Goal: Information Seeking & Learning: Learn about a topic

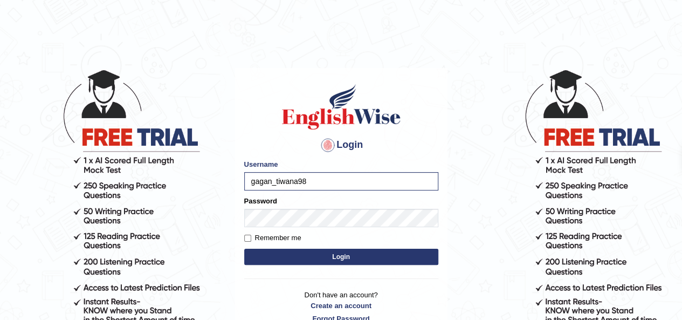
click at [302, 258] on button "Login" at bounding box center [341, 256] width 194 height 16
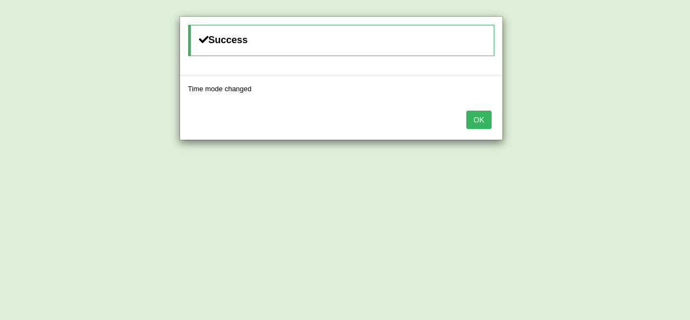
click at [473, 122] on button "OK" at bounding box center [478, 119] width 25 height 18
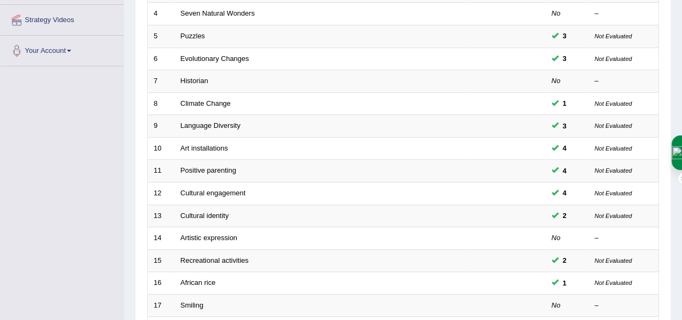
scroll to position [247, 0]
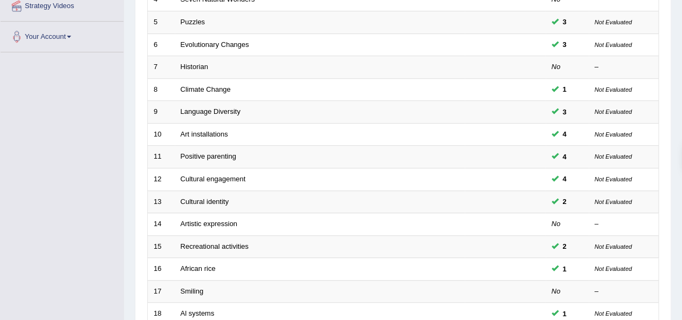
drag, startPoint x: 683, startPoint y: 137, endPoint x: 688, endPoint y: 242, distance: 105.2
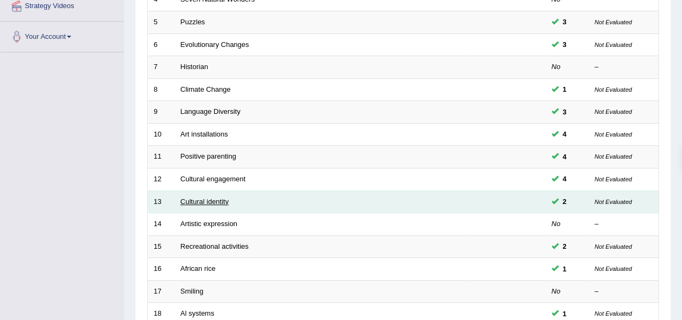
click at [226, 199] on link "Cultural identity" at bounding box center [205, 201] width 49 height 8
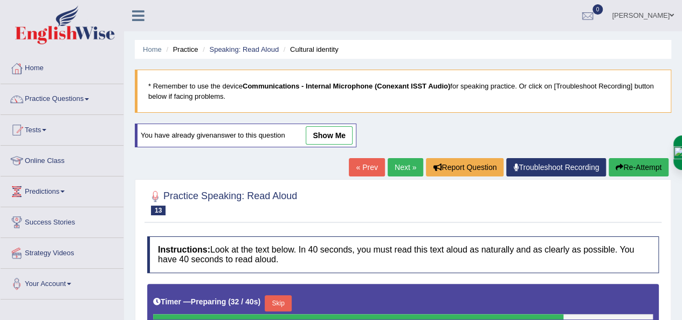
click at [618, 167] on icon "button" at bounding box center [619, 167] width 8 height 8
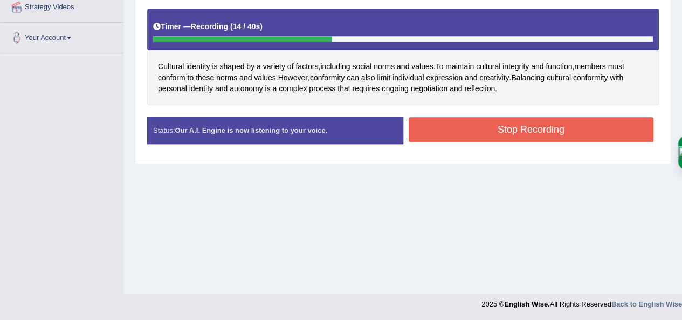
click at [405, 28] on div "Home Practice Speaking: Read Aloud Cultural identity * Remember to use the devi…" at bounding box center [403, 23] width 558 height 539
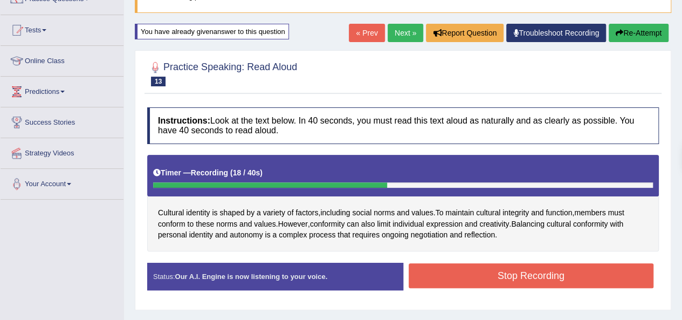
click at [522, 270] on button "Stop Recording" at bounding box center [530, 275] width 245 height 25
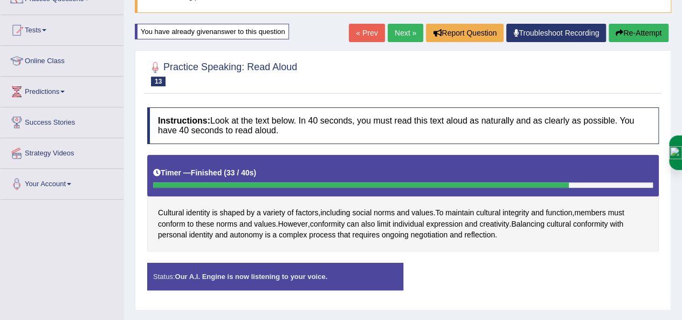
scroll to position [165, 0]
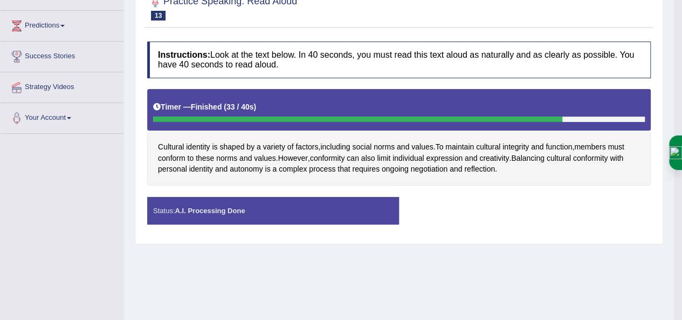
drag, startPoint x: 680, startPoint y: 127, endPoint x: 219, endPoint y: 170, distance: 462.8
click at [0, 0] on div "Saving your answer..." at bounding box center [0, 0] width 0 height 0
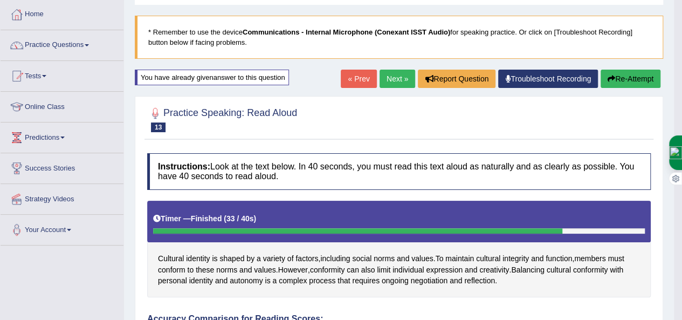
scroll to position [0, 0]
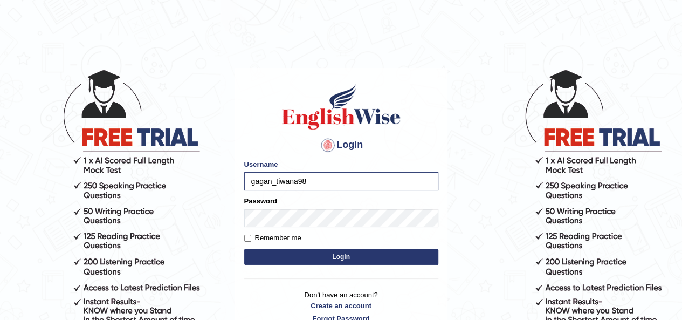
click at [305, 255] on button "Login" at bounding box center [341, 256] width 194 height 16
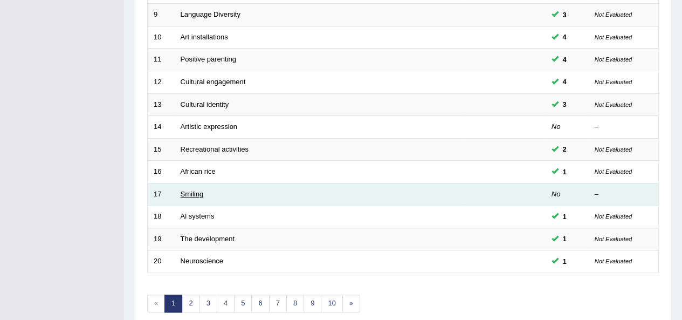
click at [186, 190] on link "Smiling" at bounding box center [192, 194] width 23 height 8
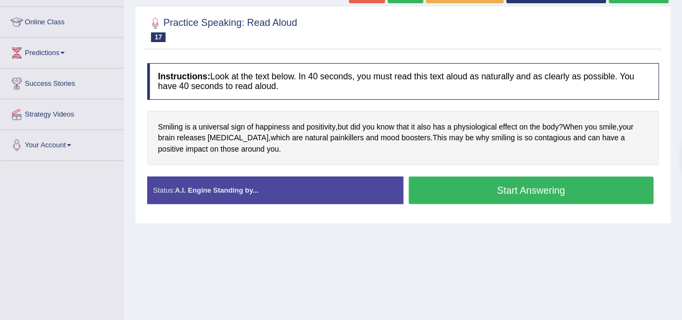
click at [508, 193] on button "Start Answering" at bounding box center [530, 189] width 245 height 27
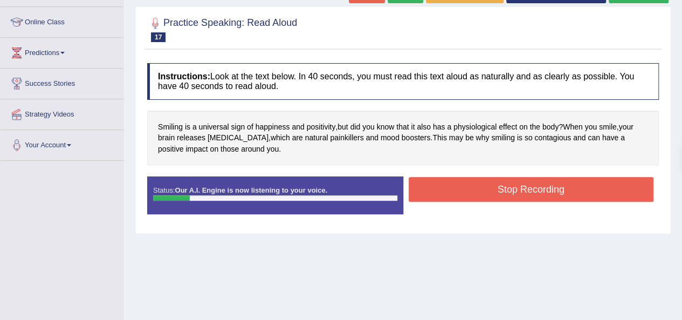
click at [508, 193] on button "Stop Recording" at bounding box center [530, 189] width 245 height 25
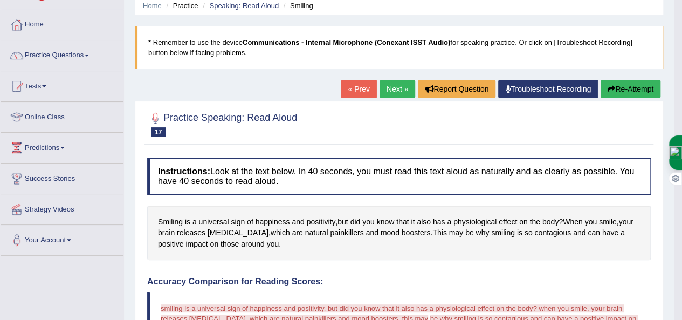
scroll to position [43, 0]
click at [640, 93] on button "Re-Attempt" at bounding box center [630, 89] width 60 height 18
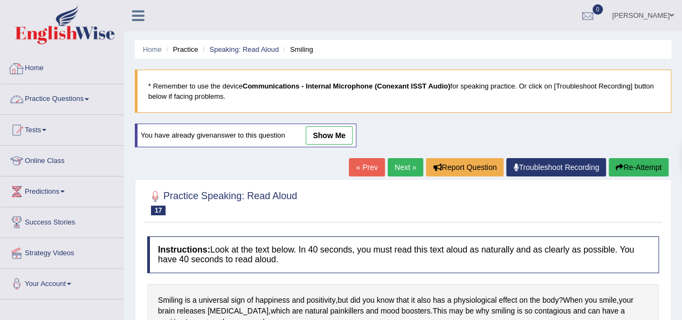
click at [60, 98] on link "Practice Questions" at bounding box center [62, 97] width 123 height 27
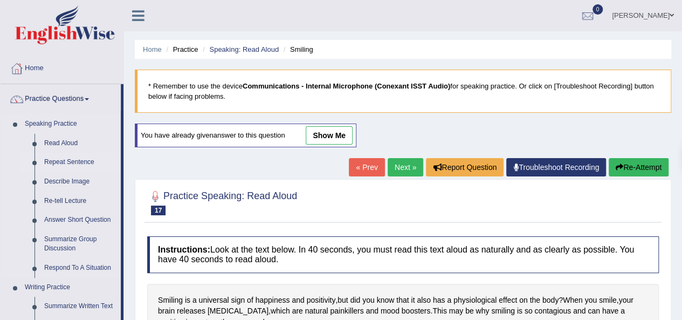
click at [84, 161] on link "Repeat Sentence" at bounding box center [79, 162] width 81 height 19
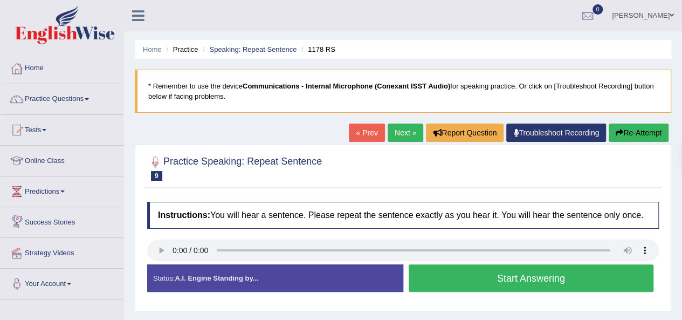
click at [489, 275] on button "Start Answering" at bounding box center [530, 277] width 245 height 27
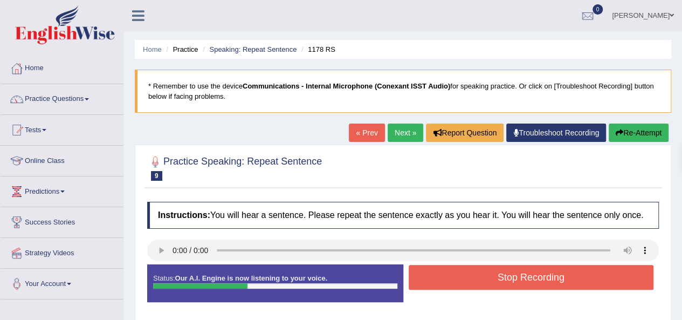
click at [489, 275] on button "Stop Recording" at bounding box center [530, 277] width 245 height 25
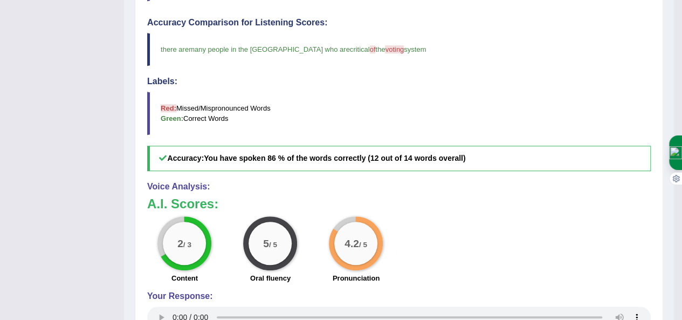
scroll to position [323, 0]
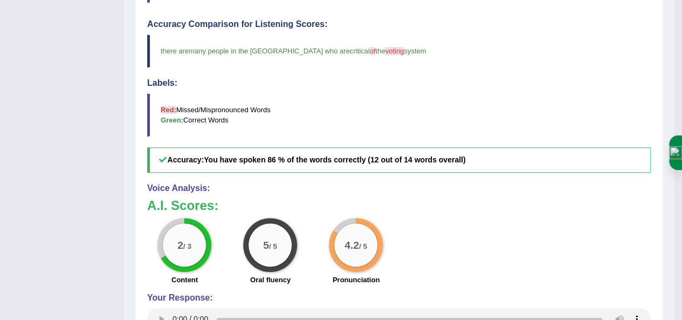
drag, startPoint x: 684, startPoint y: 217, endPoint x: 689, endPoint y: 164, distance: 53.0
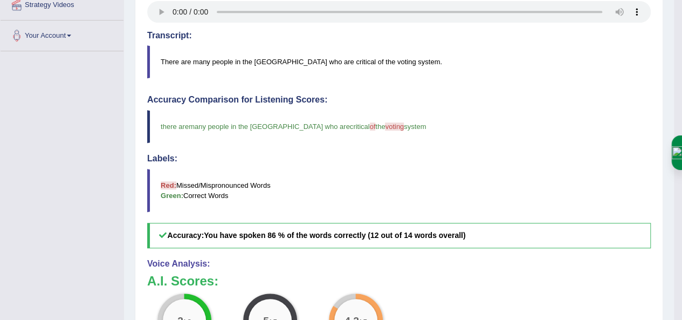
scroll to position [0, 0]
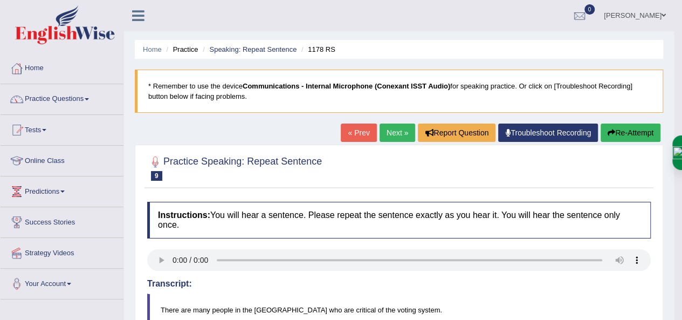
click at [627, 131] on button "Re-Attempt" at bounding box center [630, 132] width 60 height 18
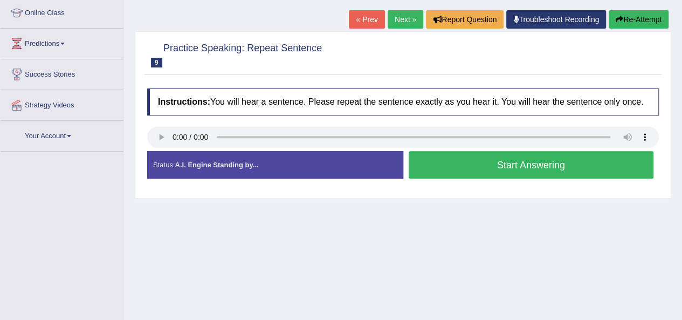
scroll to position [148, 0]
click at [565, 171] on button "Start Answering" at bounding box center [530, 164] width 245 height 27
click at [560, 179] on div "Home Practice Speaking: Repeat Sentence 1178 RS * Remember to use the device Co…" at bounding box center [403, 121] width 558 height 539
click at [157, 151] on div "Status: A.I. Engine Standing by..." at bounding box center [275, 164] width 256 height 27
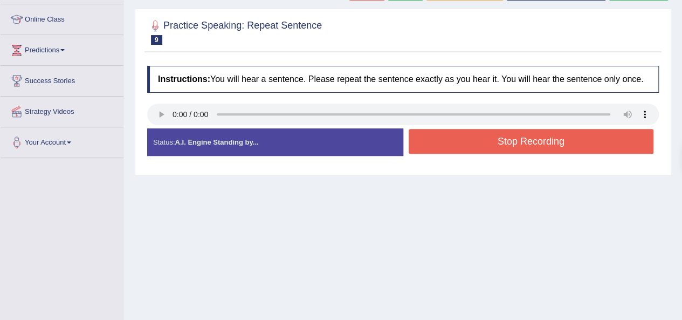
scroll to position [0, 0]
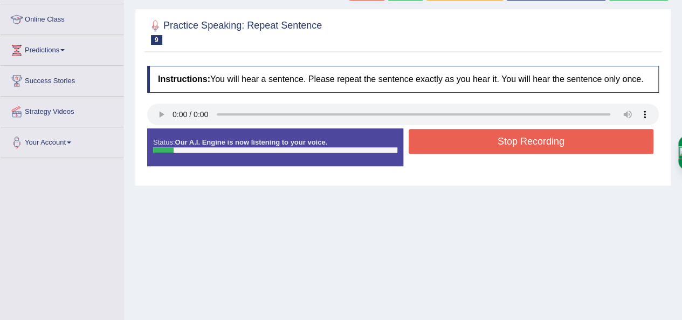
click at [639, 86] on div "Home Practice Speaking: Repeat Sentence 1178 RS * Remember to use the device Co…" at bounding box center [403, 128] width 558 height 539
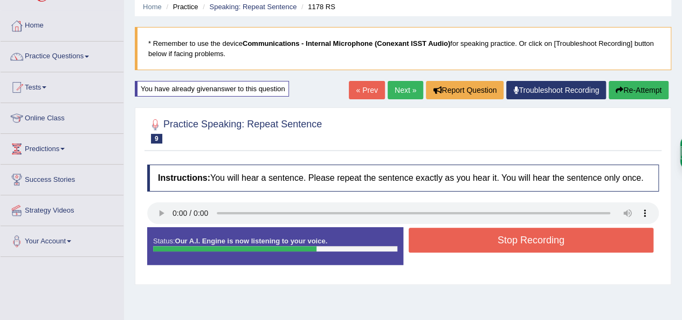
click at [639, 86] on button "Re-Attempt" at bounding box center [638, 90] width 60 height 18
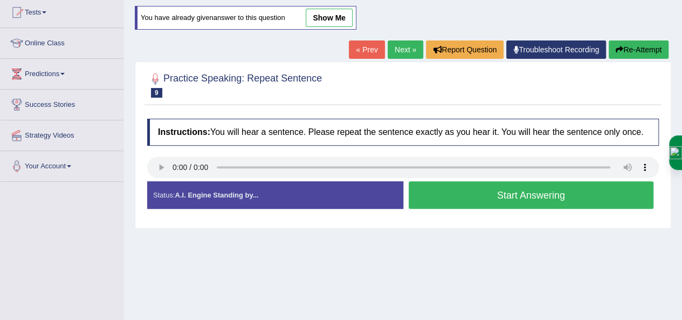
scroll to position [101, 0]
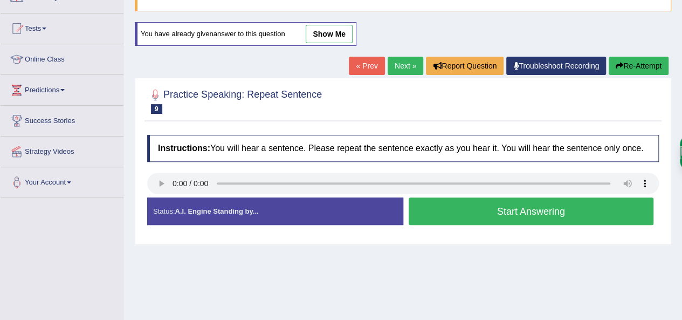
click at [552, 210] on button "Start Answering" at bounding box center [530, 210] width 245 height 27
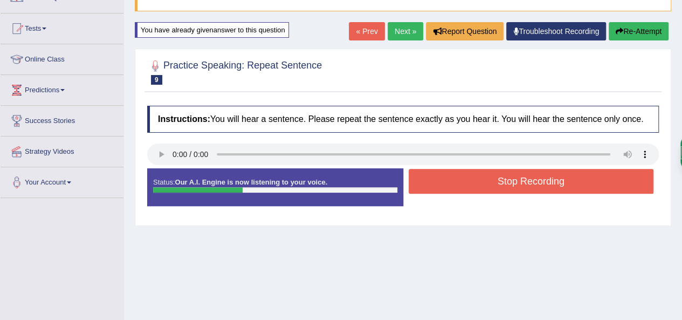
click at [542, 177] on button "Stop Recording" at bounding box center [530, 181] width 245 height 25
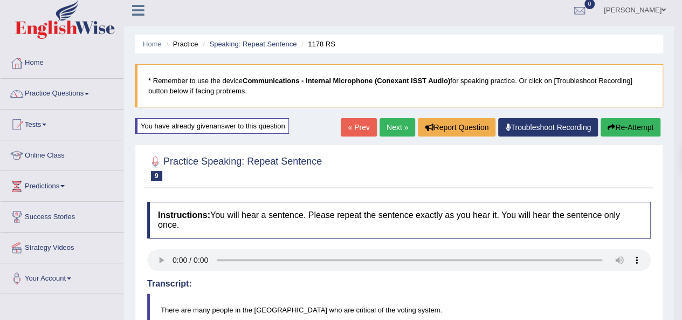
scroll to position [0, 0]
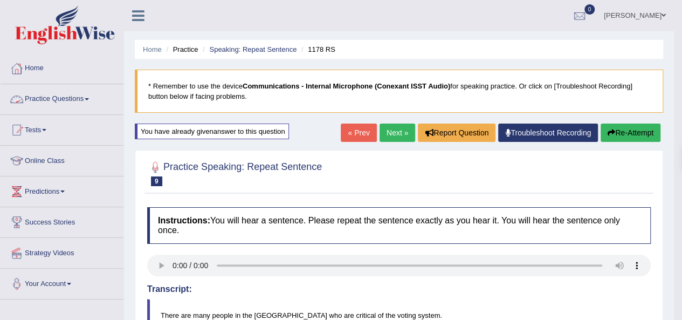
click at [48, 102] on link "Practice Questions" at bounding box center [62, 97] width 123 height 27
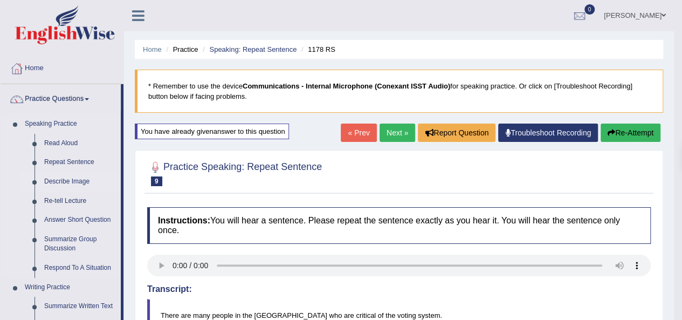
click at [76, 178] on link "Describe Image" at bounding box center [79, 181] width 81 height 19
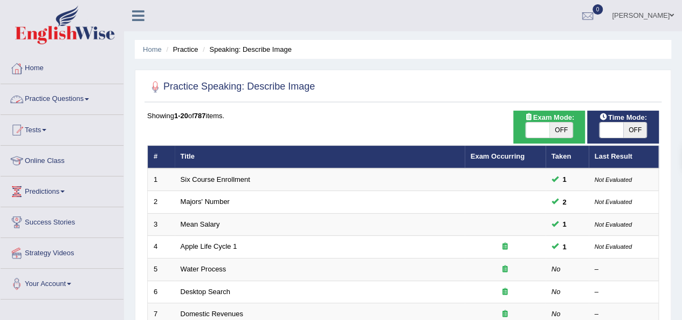
click at [70, 97] on link "Practice Questions" at bounding box center [62, 97] width 123 height 27
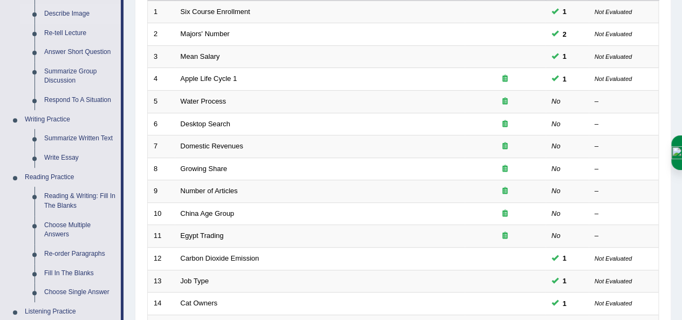
scroll to position [178, 0]
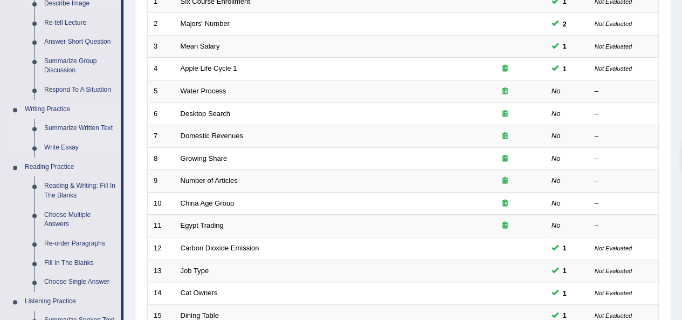
click at [100, 129] on link "Summarize Written Text" at bounding box center [79, 128] width 81 height 19
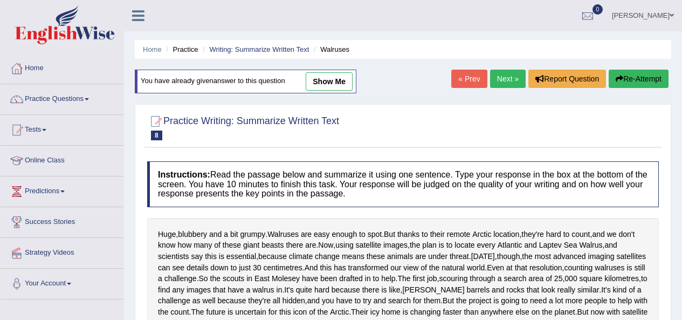
click at [342, 72] on link "show me" at bounding box center [329, 81] width 47 height 18
type textarea "Walruses are easy enough to spot, and now, using satellite images the plan is t…"
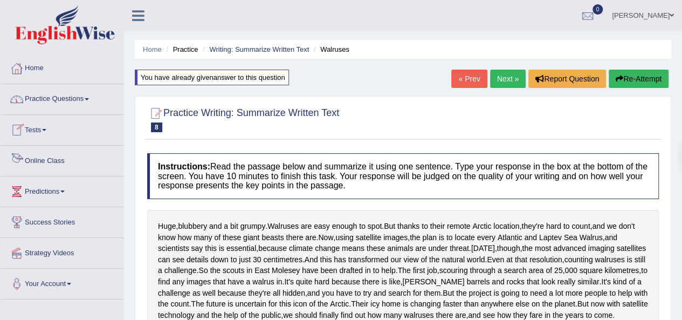
click at [40, 132] on link "Tests" at bounding box center [62, 128] width 123 height 27
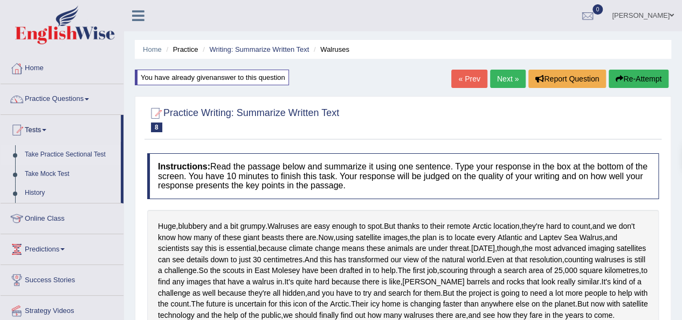
click at [56, 154] on link "Take Practice Sectional Test" at bounding box center [70, 154] width 101 height 19
